Goal: Register for event/course

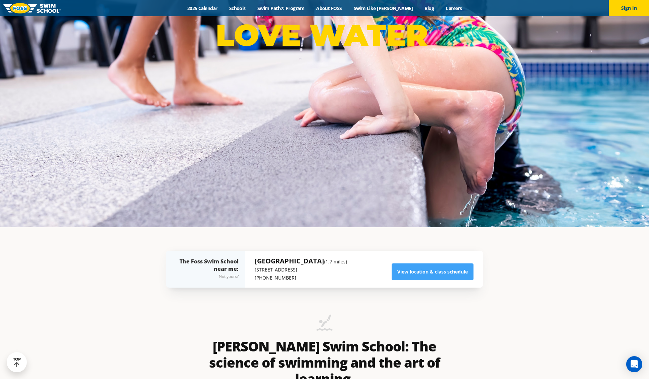
scroll to position [145, 0]
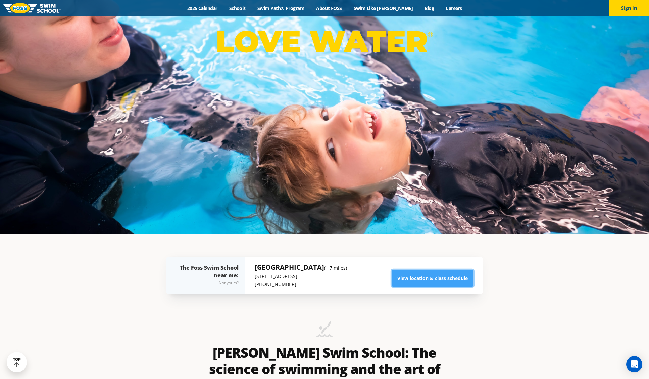
drag, startPoint x: 427, startPoint y: 276, endPoint x: 433, endPoint y: 264, distance: 13.2
click at [427, 276] on link "View location & class schedule" at bounding box center [433, 277] width 82 height 17
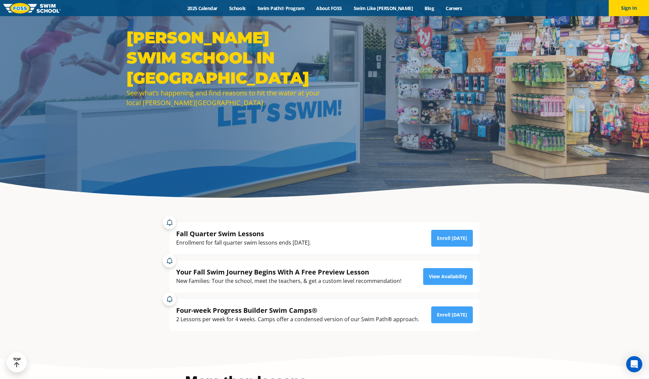
scroll to position [57, 0]
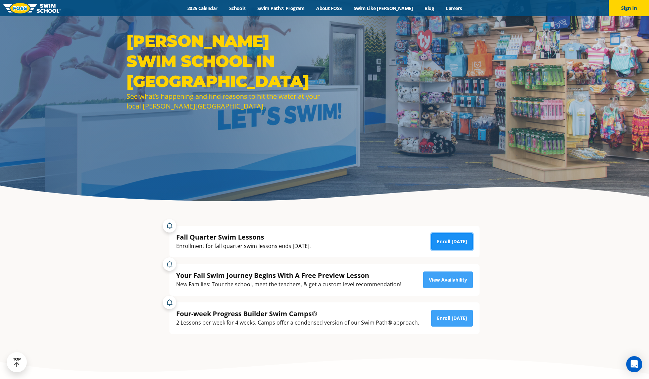
click at [449, 241] on link "Enroll Today" at bounding box center [452, 241] width 42 height 17
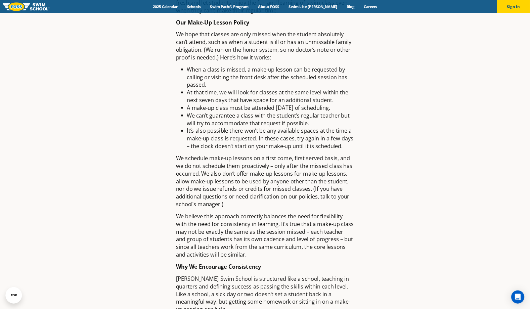
scroll to position [517, 0]
